Goal: Find specific page/section: Find specific page/section

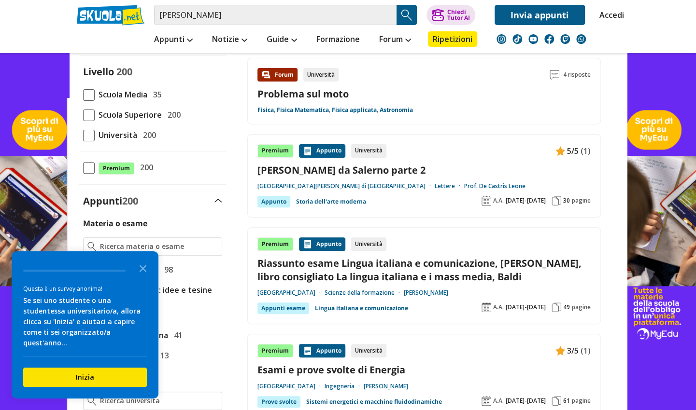
scroll to position [98, 0]
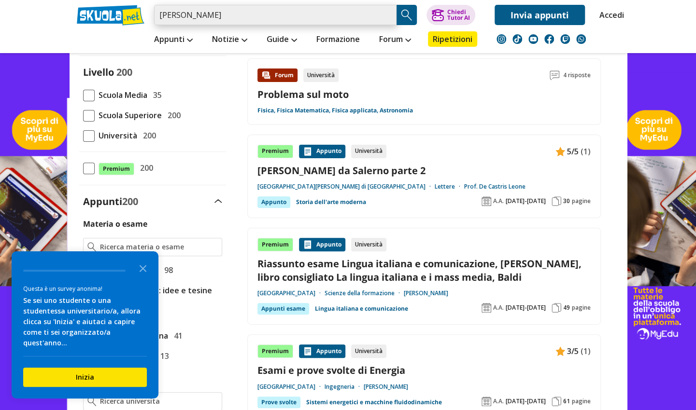
click at [351, 13] on input "[PERSON_NAME]" at bounding box center [275, 15] width 242 height 20
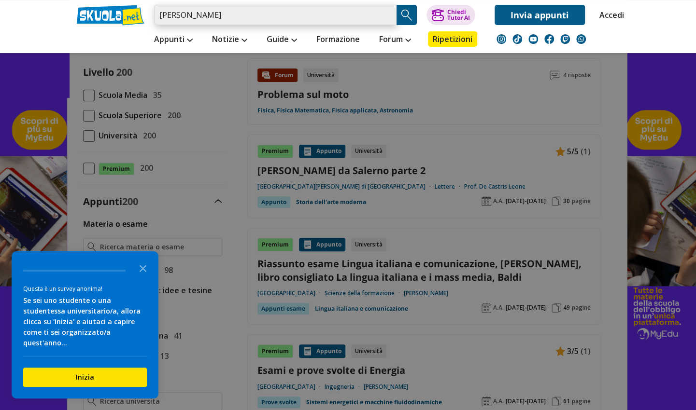
click at [387, 13] on input "[PERSON_NAME]" at bounding box center [275, 15] width 242 height 20
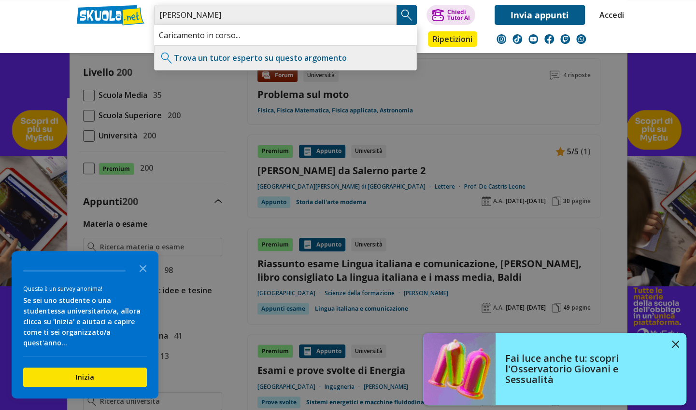
type input "[PERSON_NAME]"
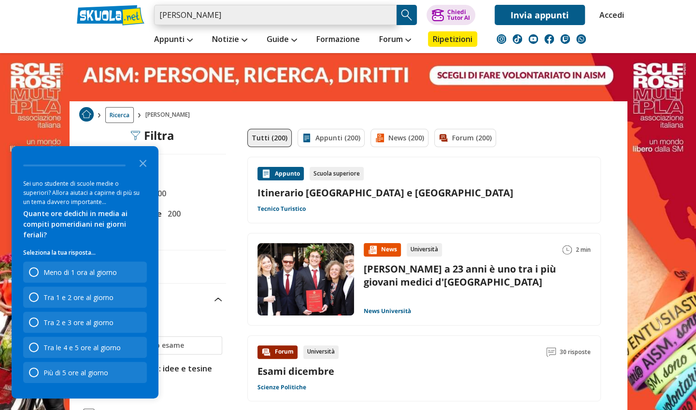
click at [351, 15] on input "[PERSON_NAME]" at bounding box center [275, 15] width 242 height 20
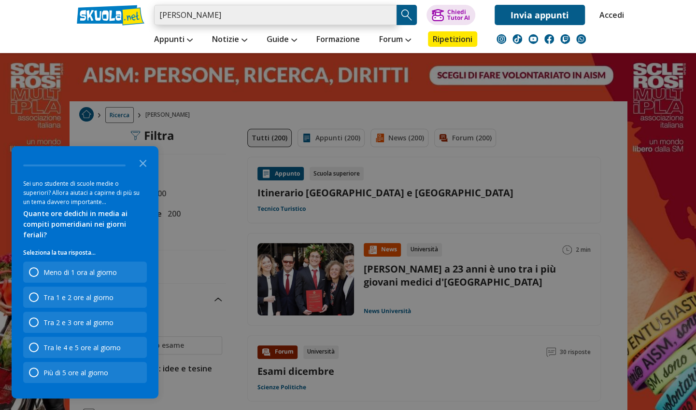
click at [383, 15] on input "[PERSON_NAME]" at bounding box center [275, 15] width 242 height 20
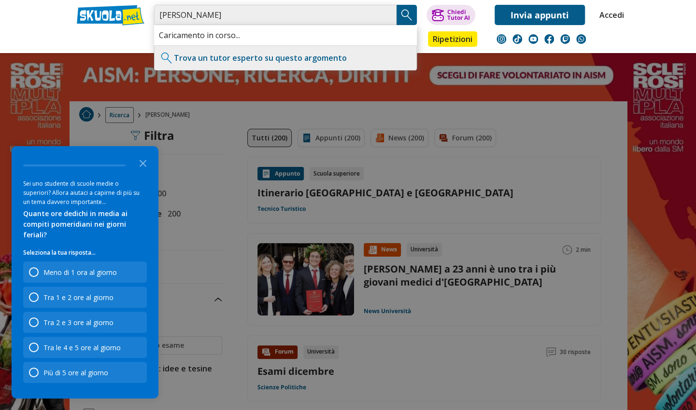
type input "naso david"
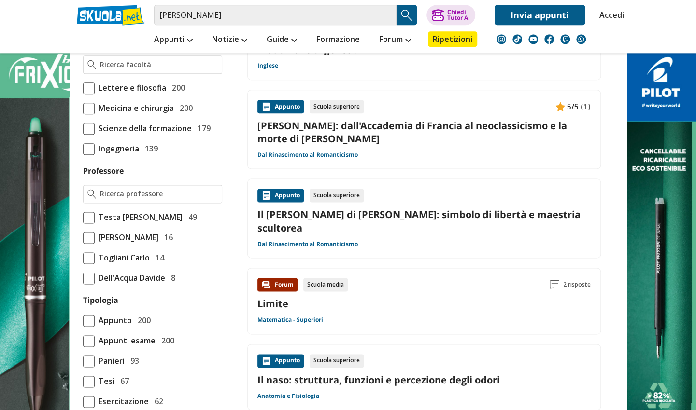
scroll to position [629, 0]
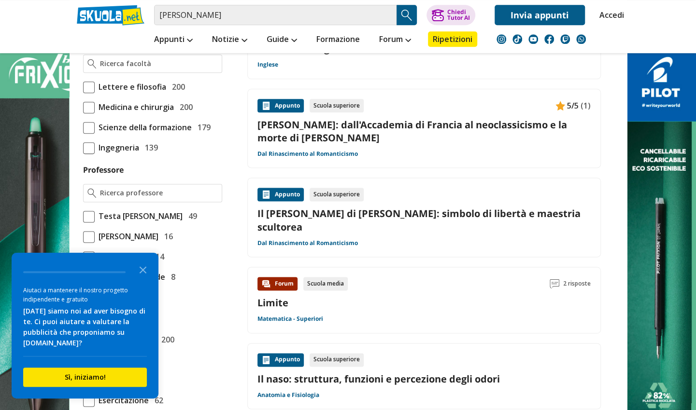
click at [86, 154] on span at bounding box center [89, 148] width 12 height 12
click at [83, 148] on input "Ingegneria 139" at bounding box center [83, 148] width 0 height 0
